Goal: Information Seeking & Learning: Learn about a topic

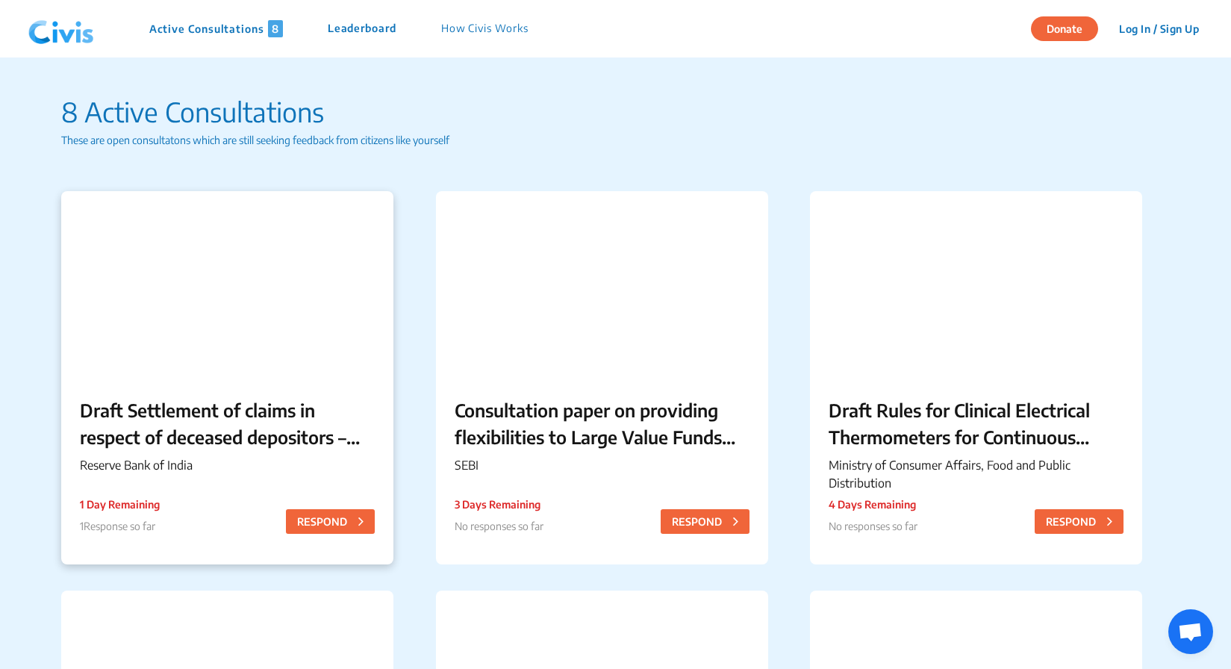
click at [244, 424] on p "Draft Settlement of claims in respect of deceased depositors – Simplification o…" at bounding box center [227, 424] width 295 height 54
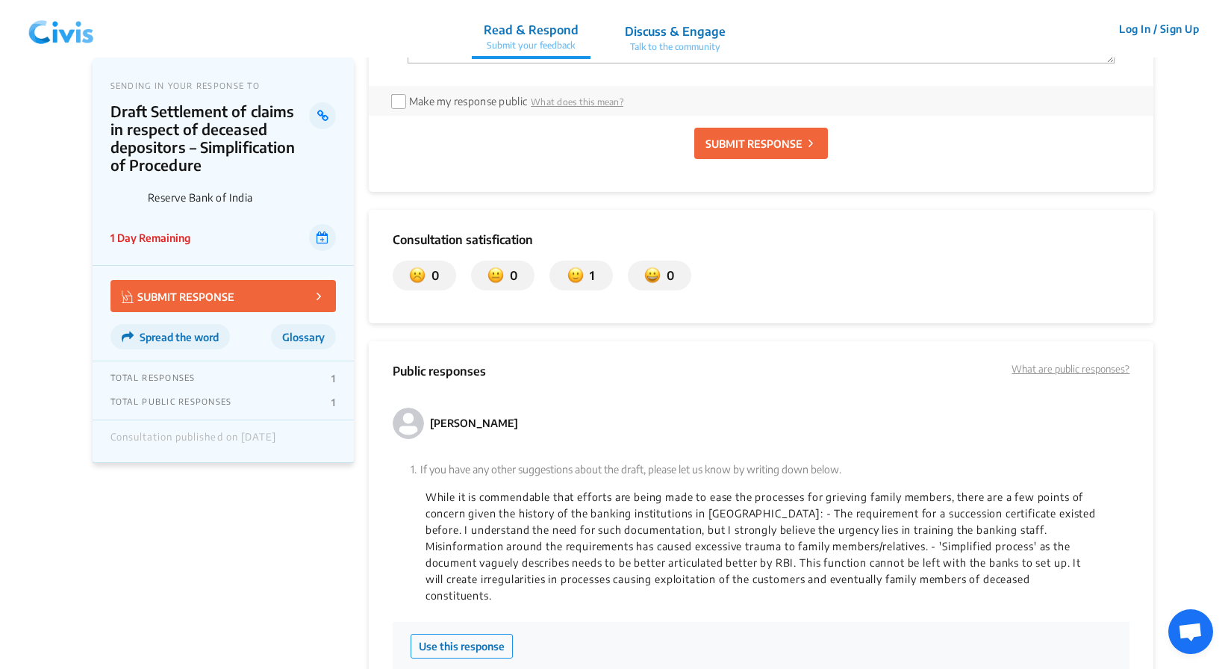
scroll to position [1596, 0]
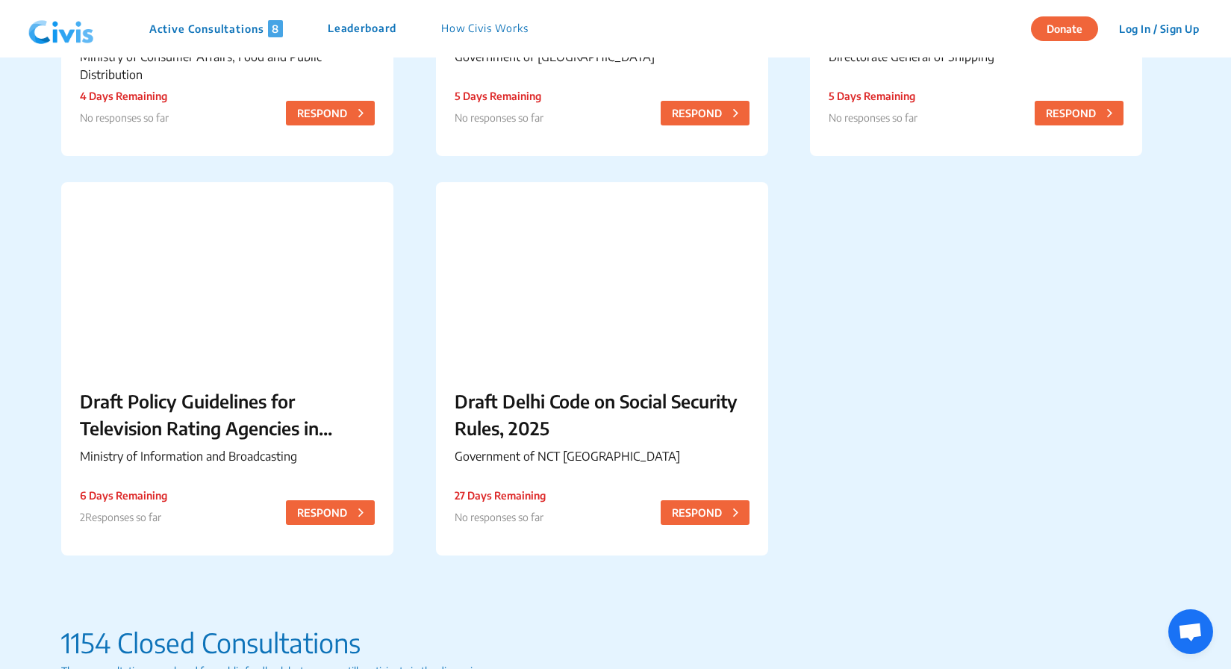
scroll to position [809, 0]
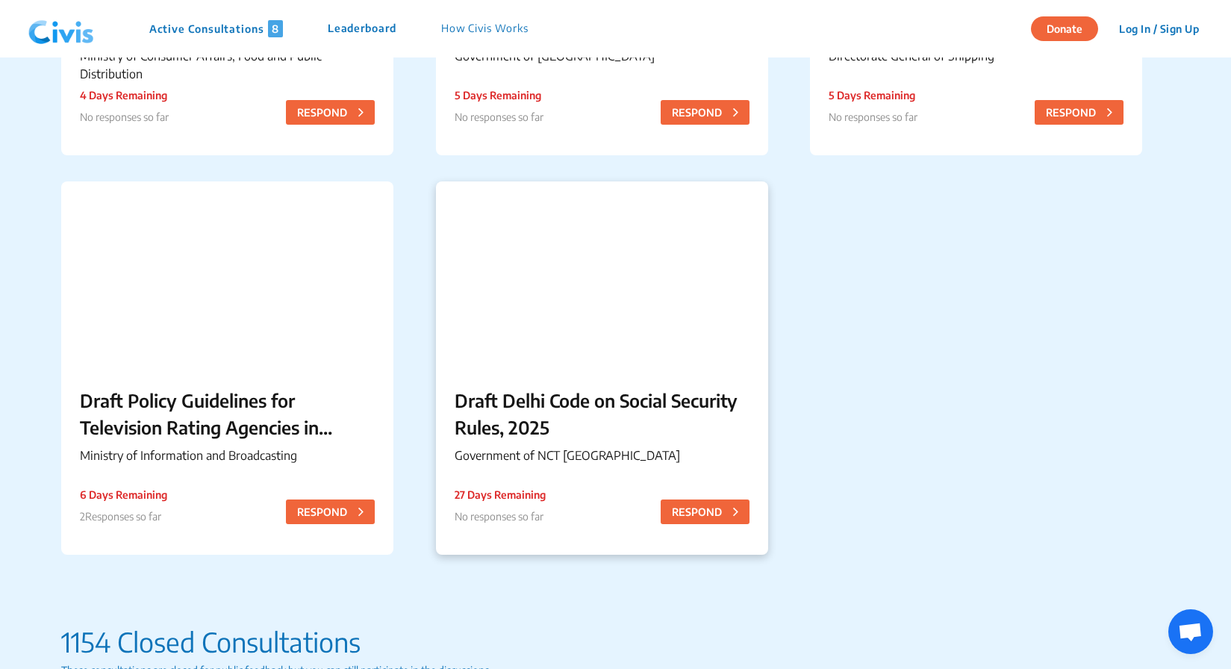
click at [658, 440] on p "Draft Delhi Code on Social Security Rules, 2025" at bounding box center [602, 414] width 295 height 54
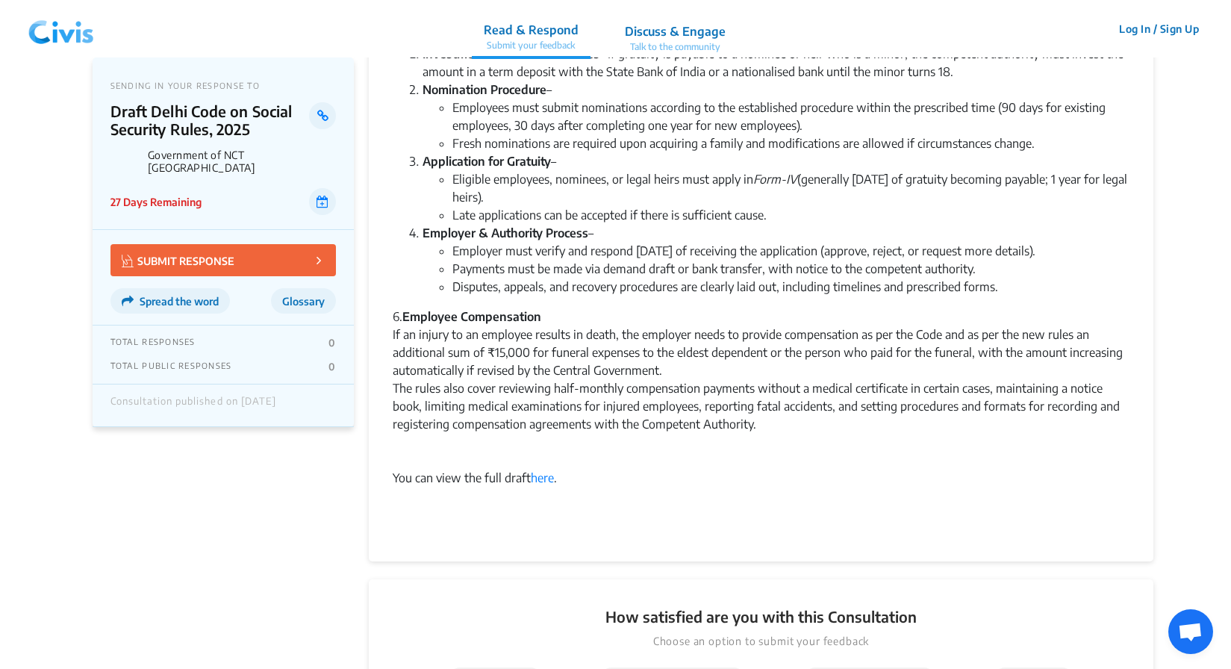
scroll to position [842, 0]
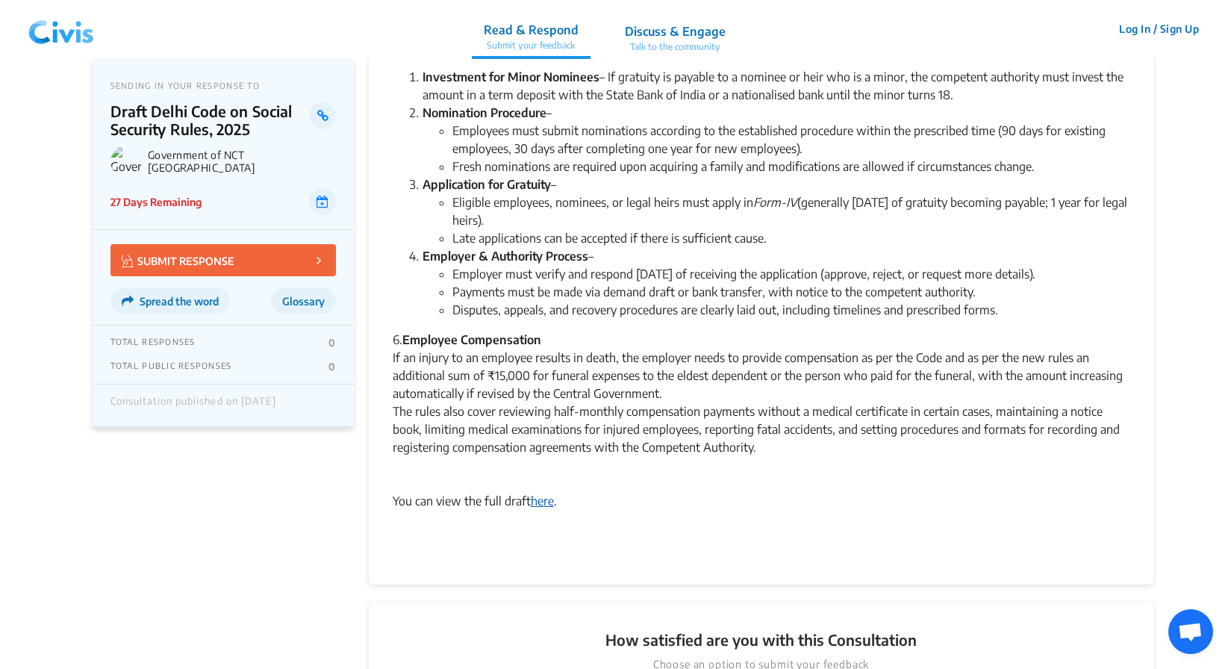
click at [538, 509] on link "here" at bounding box center [542, 501] width 23 height 15
